Goal: Task Accomplishment & Management: Complete application form

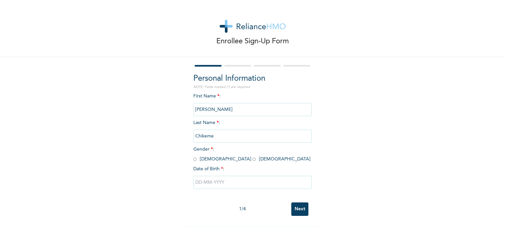
drag, startPoint x: 192, startPoint y: 161, endPoint x: 174, endPoint y: 170, distance: 20.3
click at [174, 170] on div "Enrollee Sign-Up Form Personal Information NOTE: Fields marked (*) are required…" at bounding box center [252, 113] width 505 height 226
click at [193, 159] on input "radio" at bounding box center [194, 159] width 3 height 6
radio input "true"
click at [212, 181] on input "text" at bounding box center [252, 182] width 118 height 13
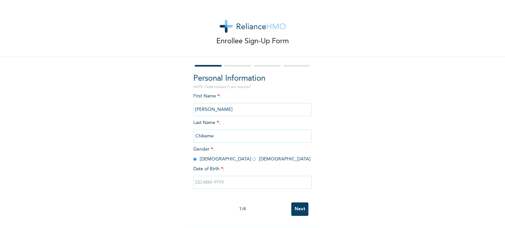
select select "9"
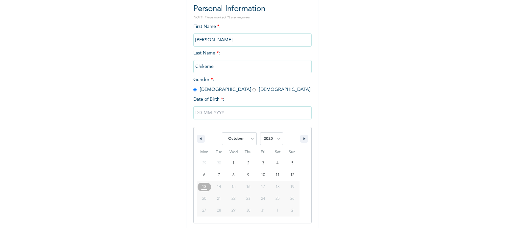
scroll to position [70, 0]
click at [277, 139] on select "2025 2024 2023 2022 2021 2020 2019 2018 2017 2016 2015 2014 2013 2012 2011 2010…" at bounding box center [271, 138] width 23 height 13
select select "1983"
click at [260, 132] on select "2025 2024 2023 2022 2021 2020 2019 2018 2017 2016 2015 2014 2013 2012 2011 2010…" at bounding box center [271, 138] width 23 height 13
click at [250, 139] on select "January February March April May June July August September October November De…" at bounding box center [239, 138] width 35 height 13
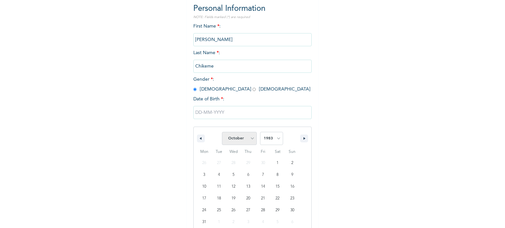
select select "3"
click at [222, 132] on select "January February March April May June July August September October November De…" at bounding box center [239, 138] width 35 height 13
type input "[DATE]"
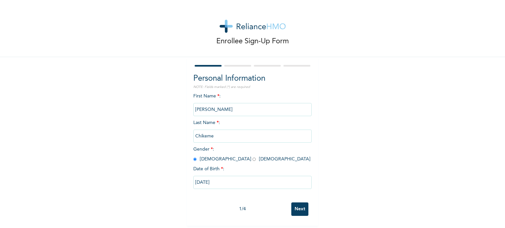
scroll to position [3, 0]
click at [297, 203] on input "Next" at bounding box center [299, 209] width 17 height 13
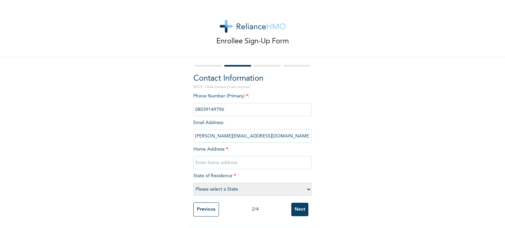
click at [261, 160] on input "text" at bounding box center [252, 162] width 118 height 13
type input "[STREET_ADDRESS][PERSON_NAME]"
click at [308, 186] on select "Please select a State [PERSON_NAME] (FCT) [PERSON_NAME] Ibom [GEOGRAPHIC_DATA] …" at bounding box center [252, 189] width 118 height 13
select select "25"
click at [193, 183] on select "Please select a State [PERSON_NAME] (FCT) [PERSON_NAME] Ibom [GEOGRAPHIC_DATA] …" at bounding box center [252, 189] width 118 height 13
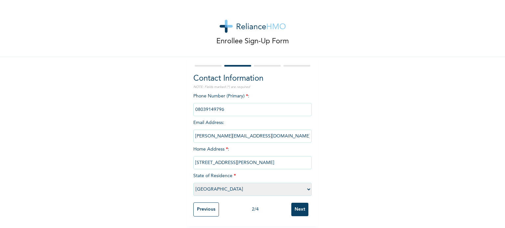
click at [298, 207] on input "Next" at bounding box center [299, 209] width 17 height 13
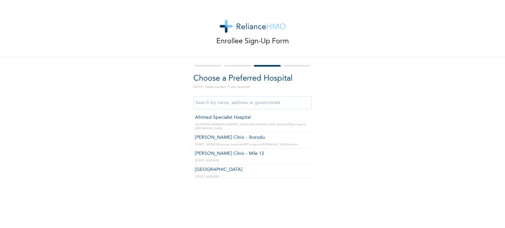
click at [268, 104] on input "text" at bounding box center [252, 102] width 118 height 13
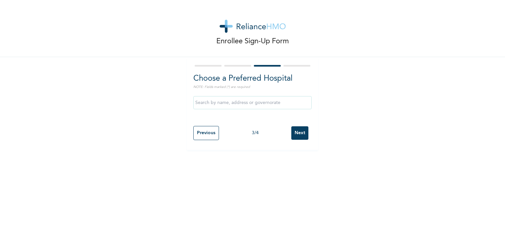
click at [354, 79] on div "Enrollee Sign-Up Form Choose a Preferred Hospital NOTE: Fields marked (*) are r…" at bounding box center [252, 75] width 505 height 150
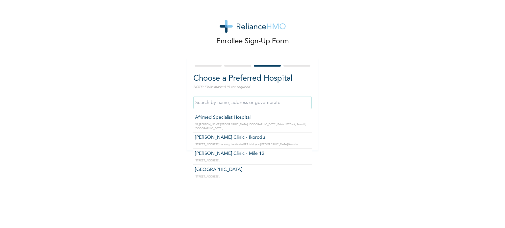
click at [279, 103] on input "text" at bounding box center [252, 102] width 118 height 13
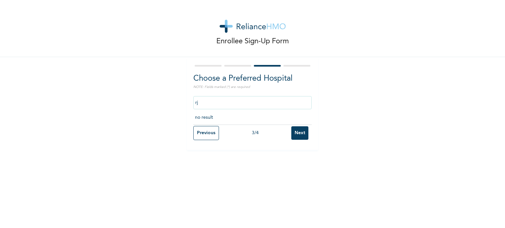
type input "r"
click at [362, 83] on div "Enrollee Sign-Up Form Choose a Preferred Hospital NOTE: Fields marked (*) are r…" at bounding box center [252, 75] width 505 height 150
click at [301, 132] on input "Next" at bounding box center [299, 133] width 17 height 13
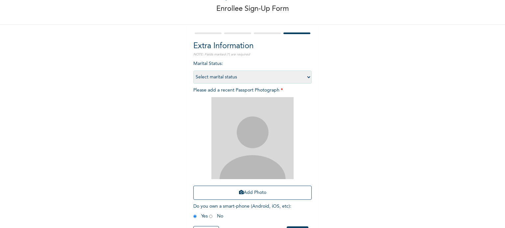
scroll to position [33, 0]
click at [306, 76] on select "Select marital status [DEMOGRAPHIC_DATA] Married [DEMOGRAPHIC_DATA] Widow/[DEMO…" at bounding box center [252, 76] width 118 height 13
select select "2"
click at [193, 70] on select "Select marital status [DEMOGRAPHIC_DATA] Married [DEMOGRAPHIC_DATA] Widow/[DEMO…" at bounding box center [252, 76] width 118 height 13
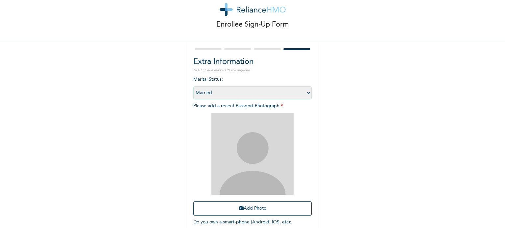
scroll to position [59, 0]
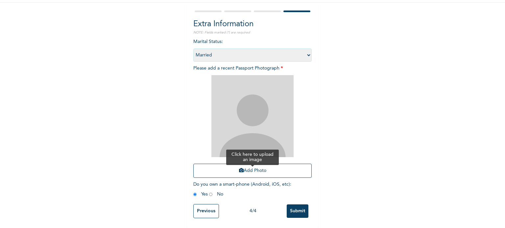
click at [251, 168] on button "Add Photo" at bounding box center [252, 171] width 118 height 14
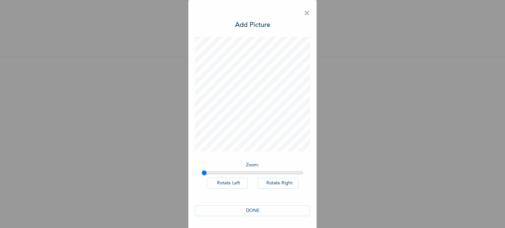
click at [248, 210] on button "DONE" at bounding box center [252, 211] width 115 height 11
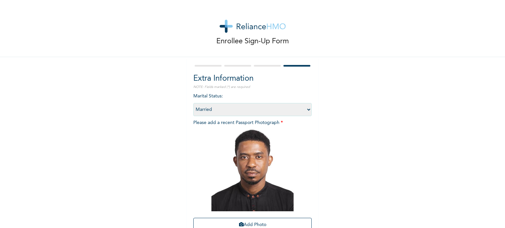
scroll to position [59, 0]
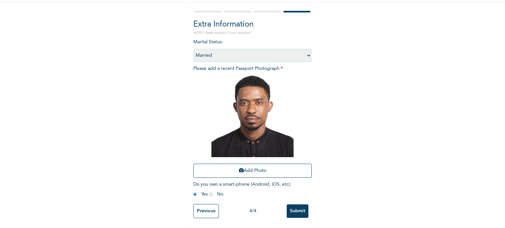
click at [294, 205] on input "Submit" at bounding box center [298, 211] width 22 height 13
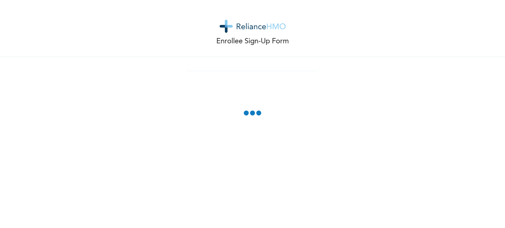
scroll to position [0, 0]
